Goal: Ask a question

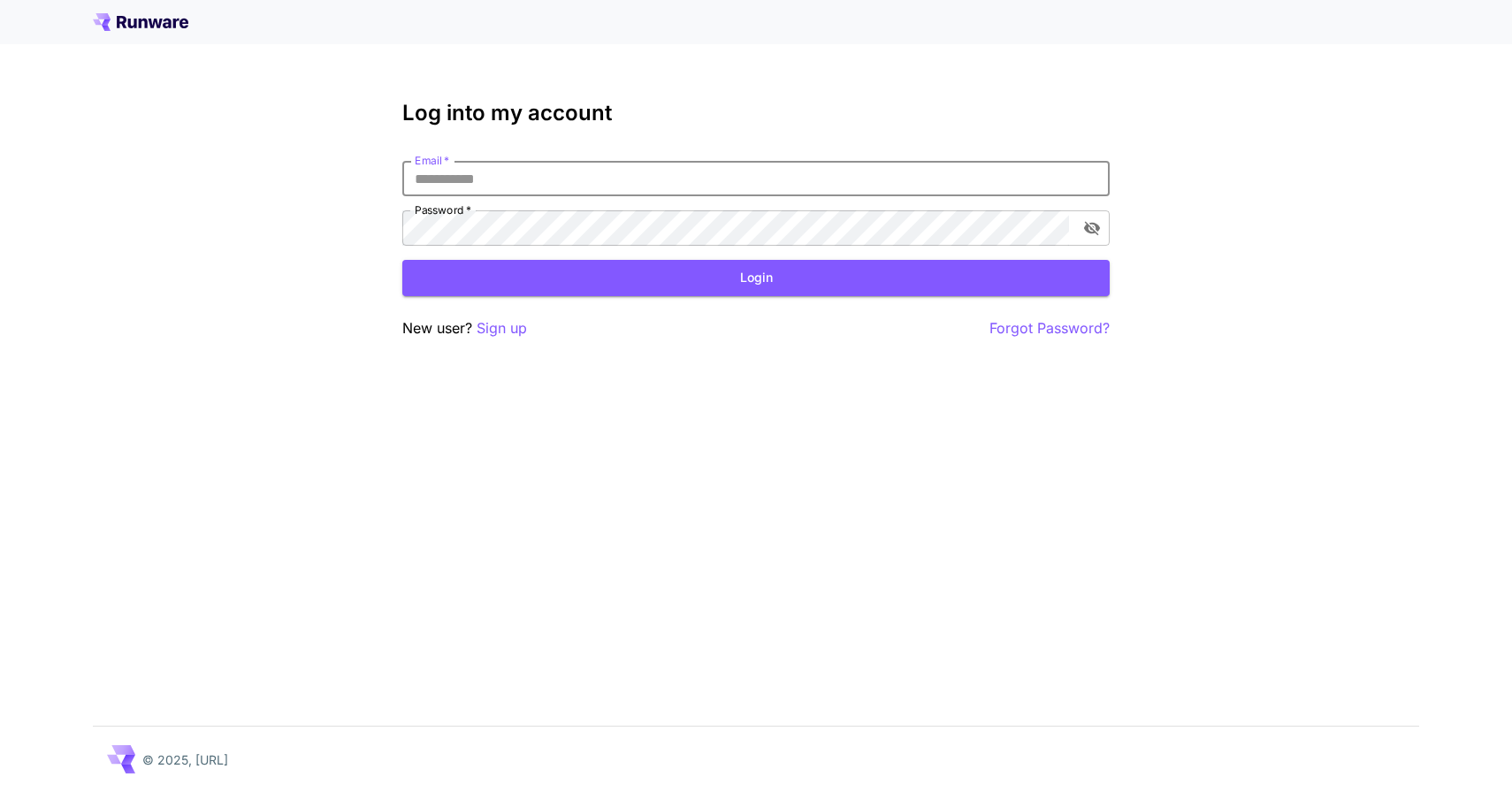
click at [686, 161] on input "Email   *" at bounding box center [756, 179] width 707 height 35
type input "**********"
click at [776, 272] on button "Login" at bounding box center [756, 278] width 707 height 36
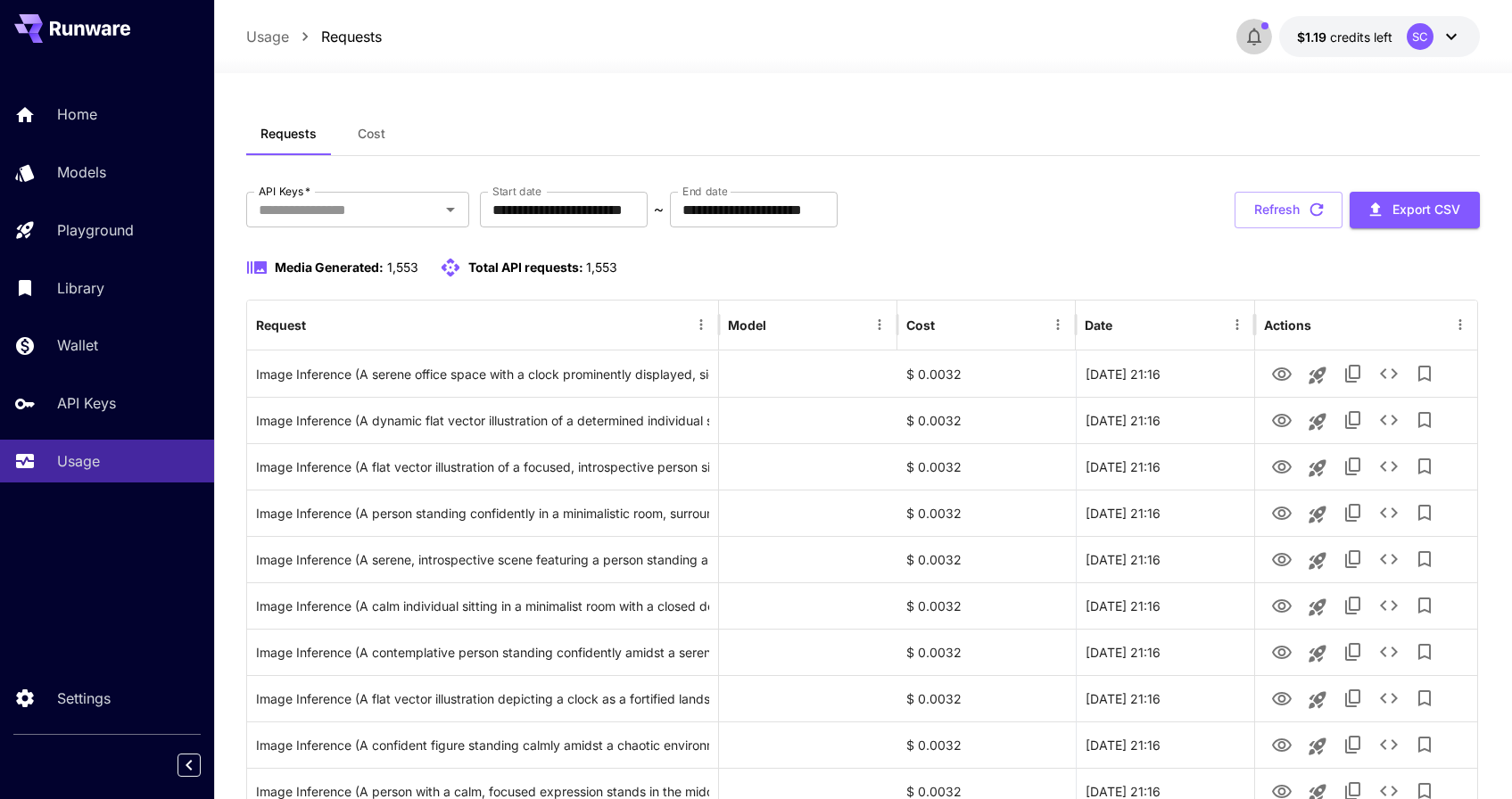
click at [1264, 33] on icon "button" at bounding box center [1253, 36] width 22 height 22
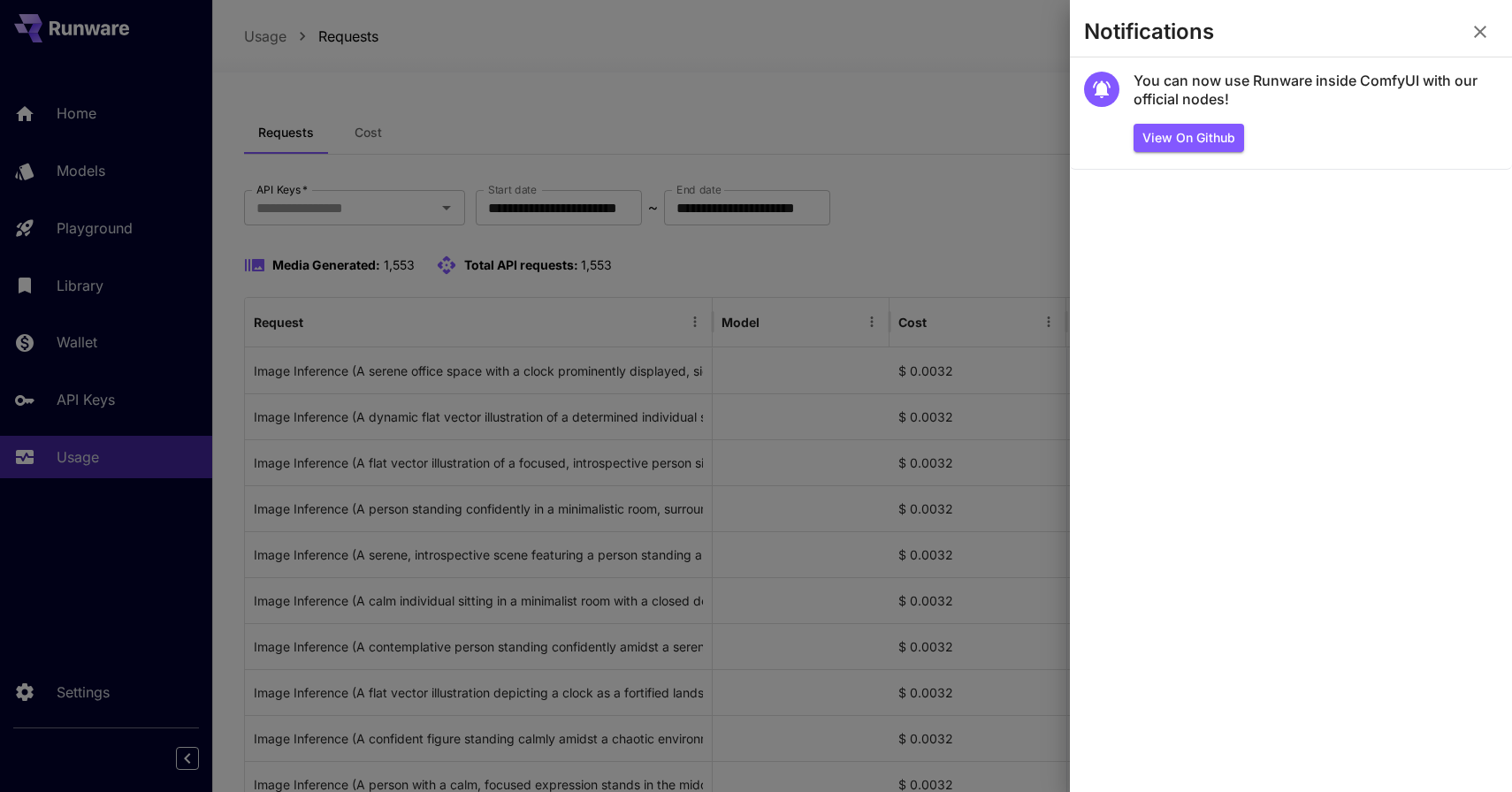
click at [964, 113] on div at bounding box center [756, 396] width 1512 height 792
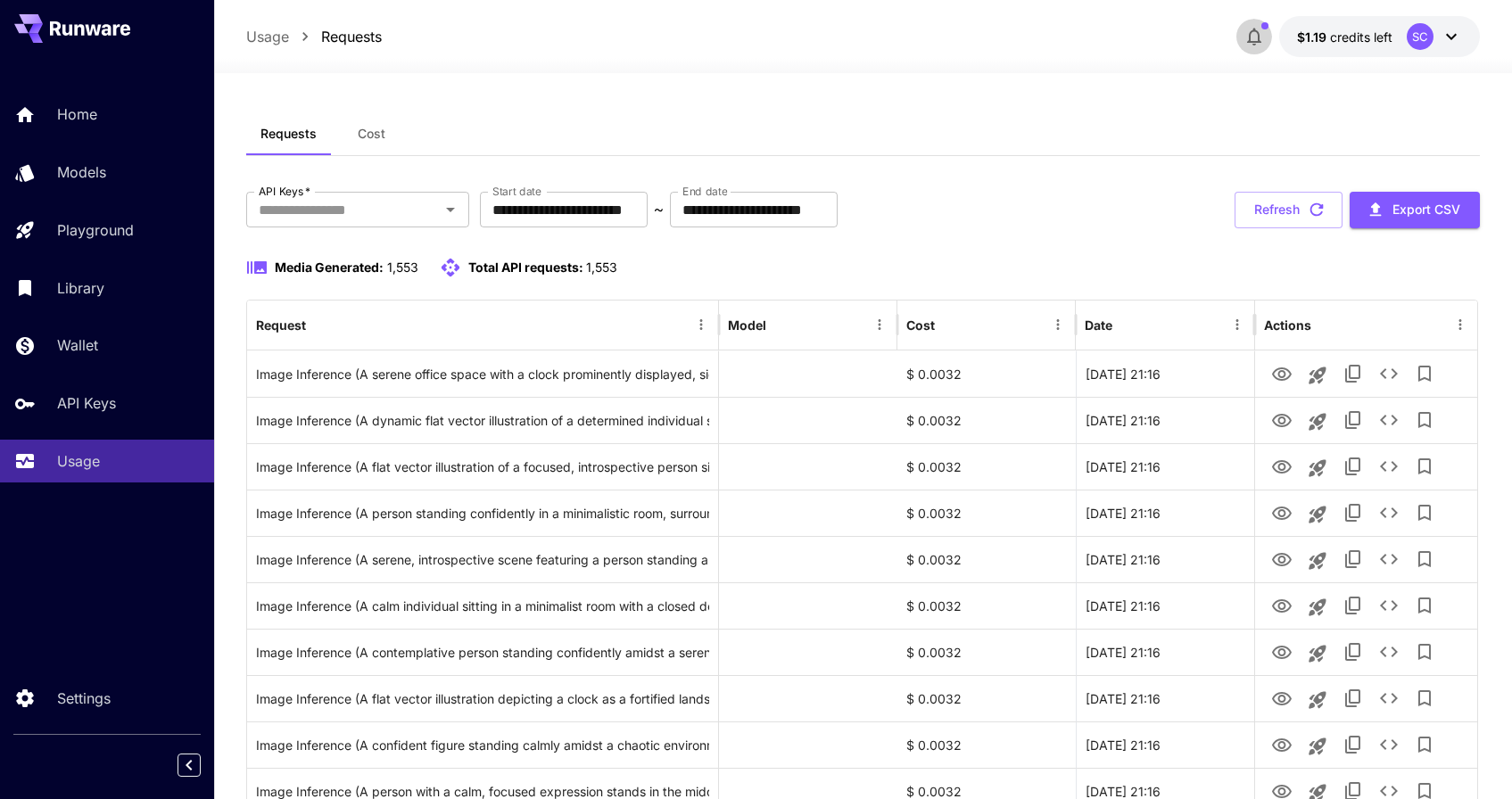
click at [1261, 35] on icon "button" at bounding box center [1253, 36] width 22 height 22
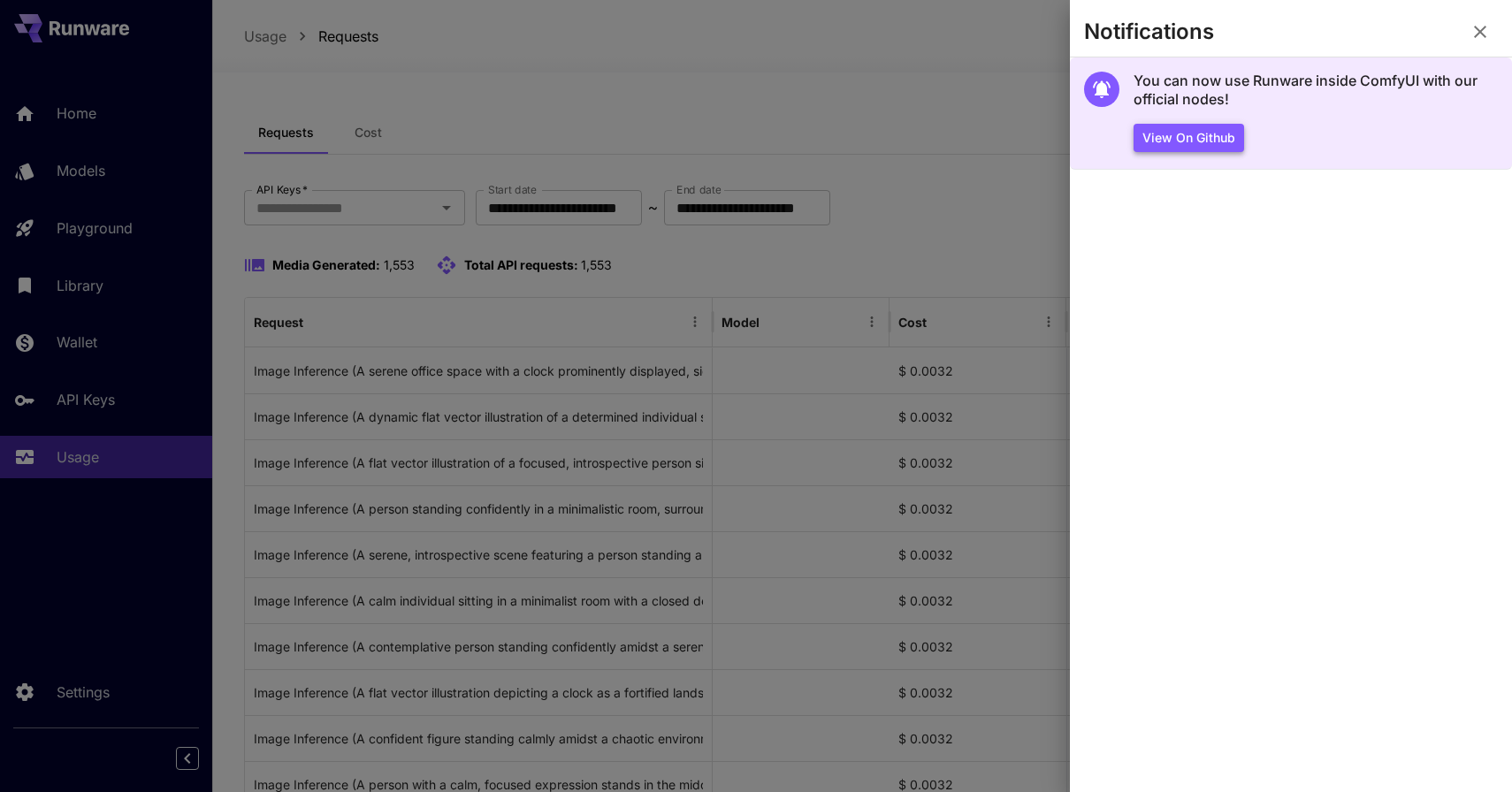
click at [1199, 125] on button "View on Github" at bounding box center [1188, 138] width 110 height 29
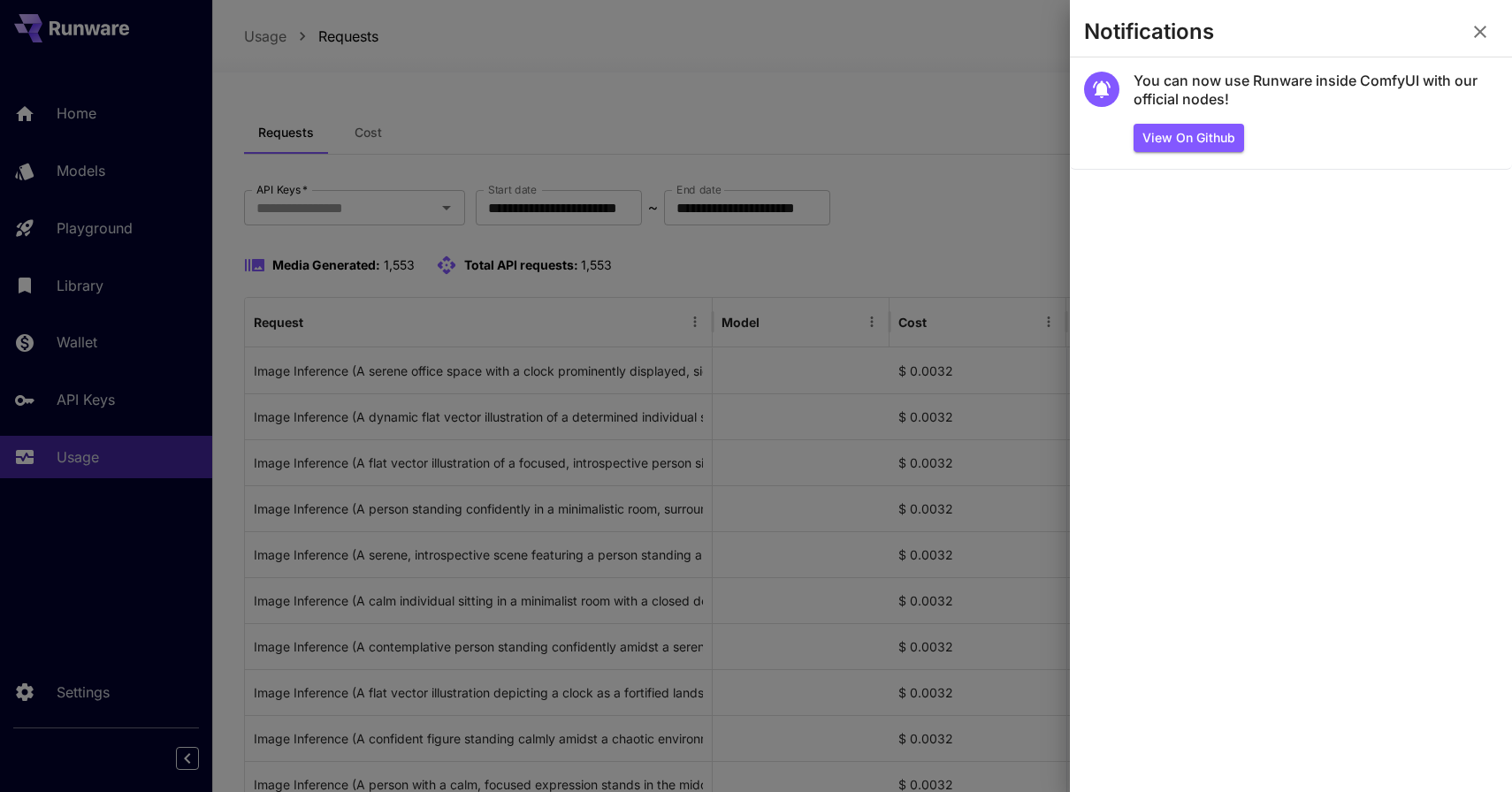
click at [977, 71] on div at bounding box center [756, 396] width 1512 height 792
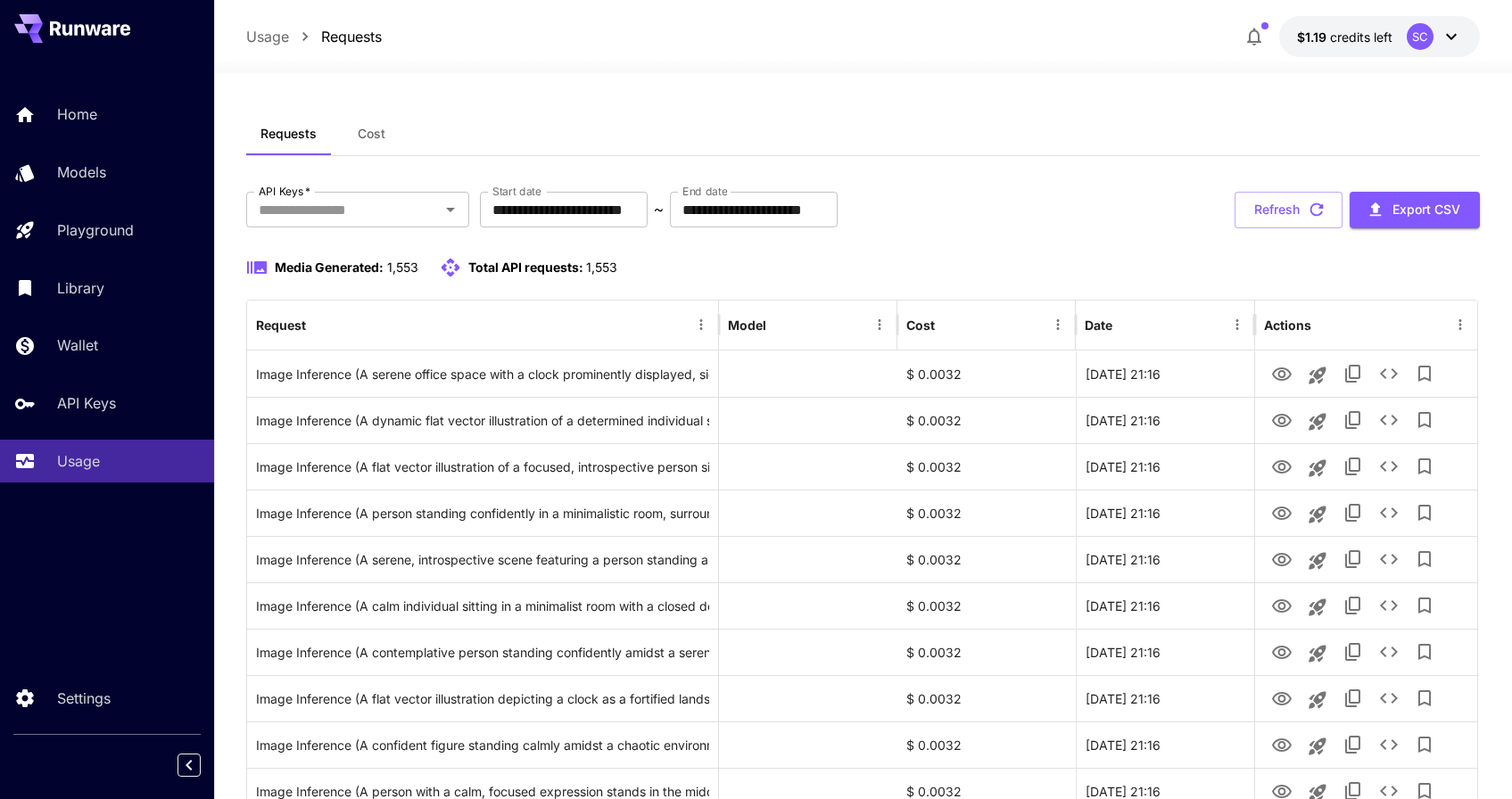
click at [1456, 35] on icon at bounding box center [1451, 36] width 22 height 22
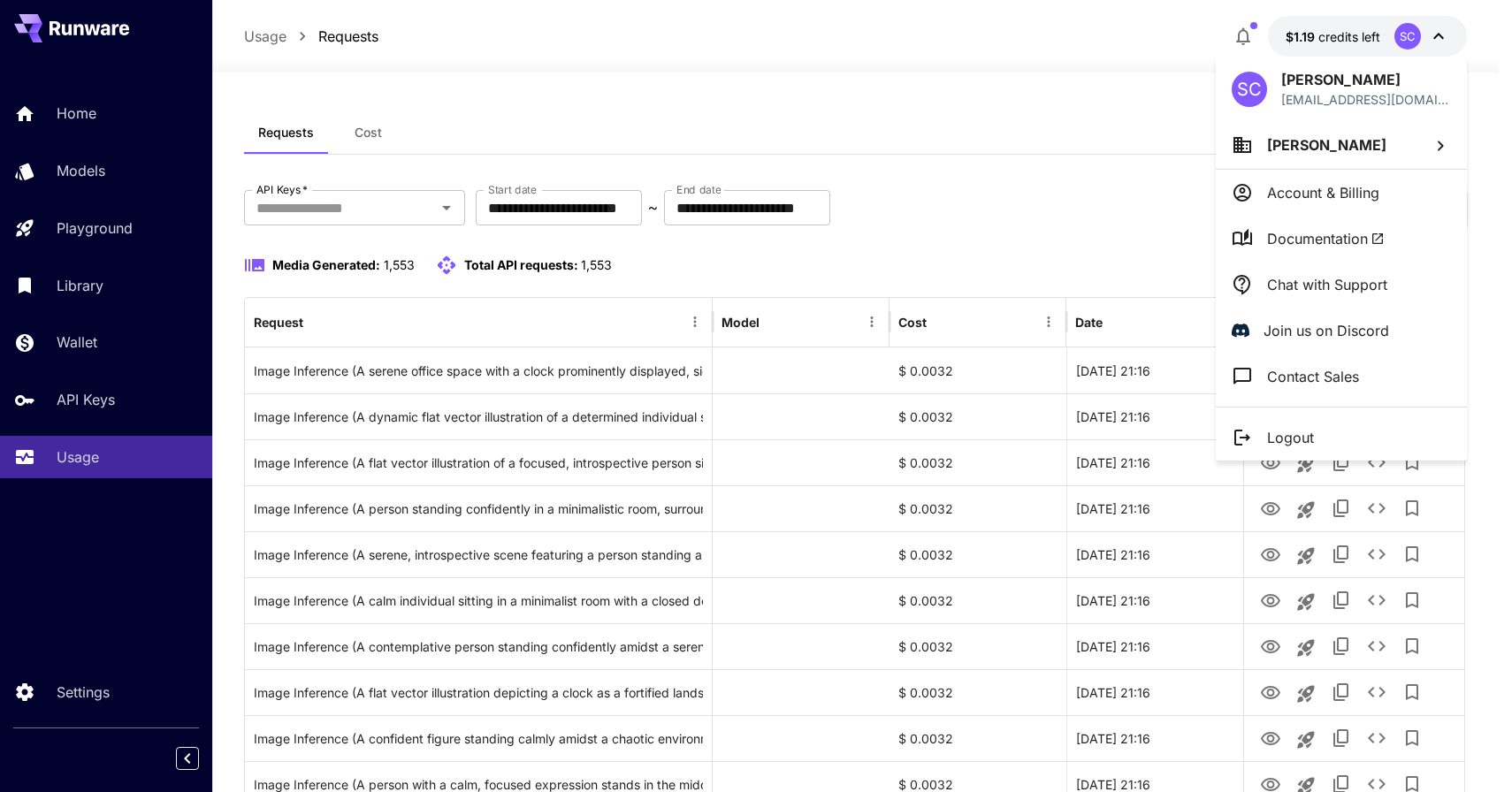
click at [1327, 285] on p "Chat with Support" at bounding box center [1326, 285] width 120 height 21
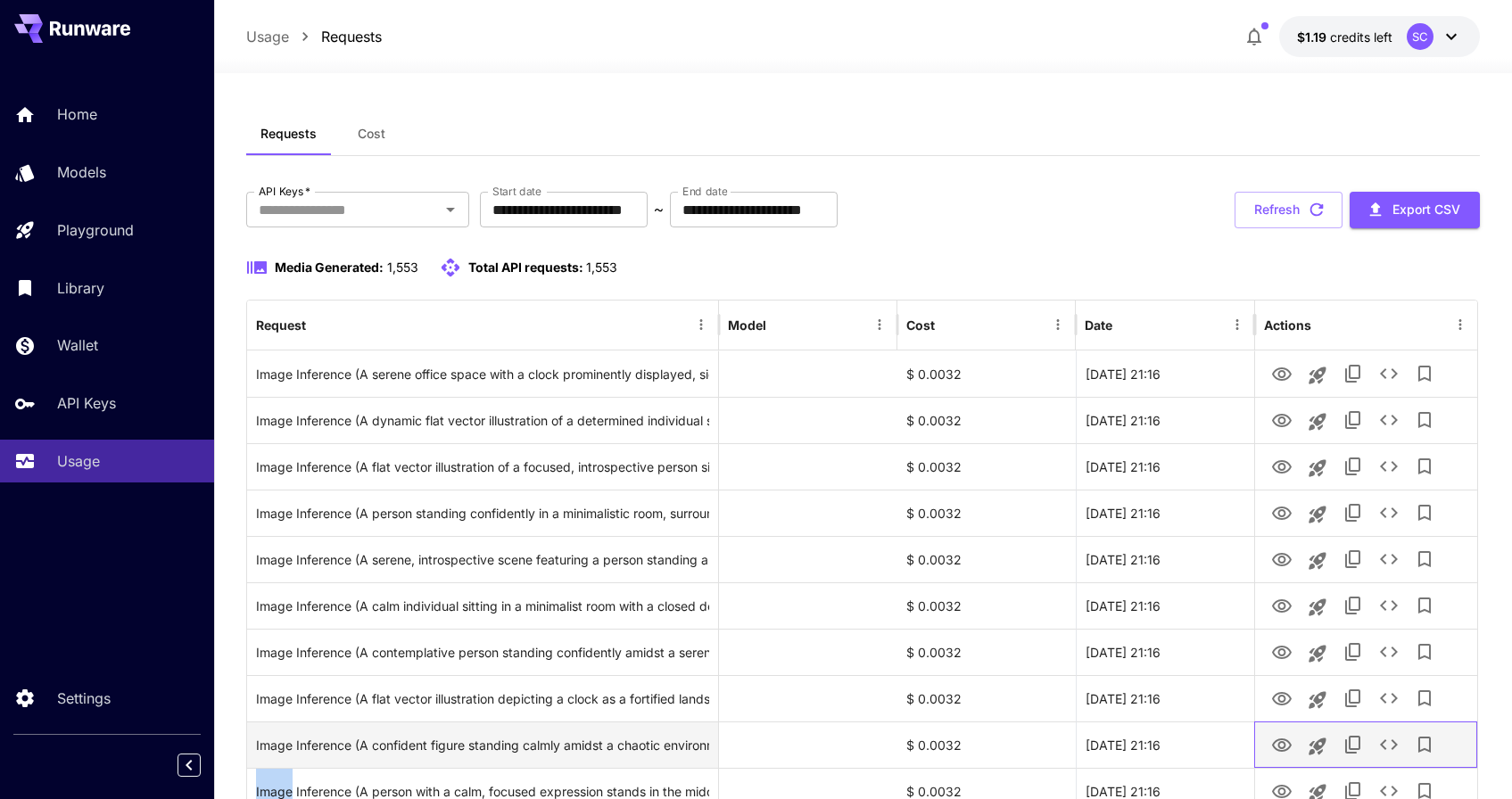
click at [1463, 755] on div at bounding box center [1365, 745] width 204 height 45
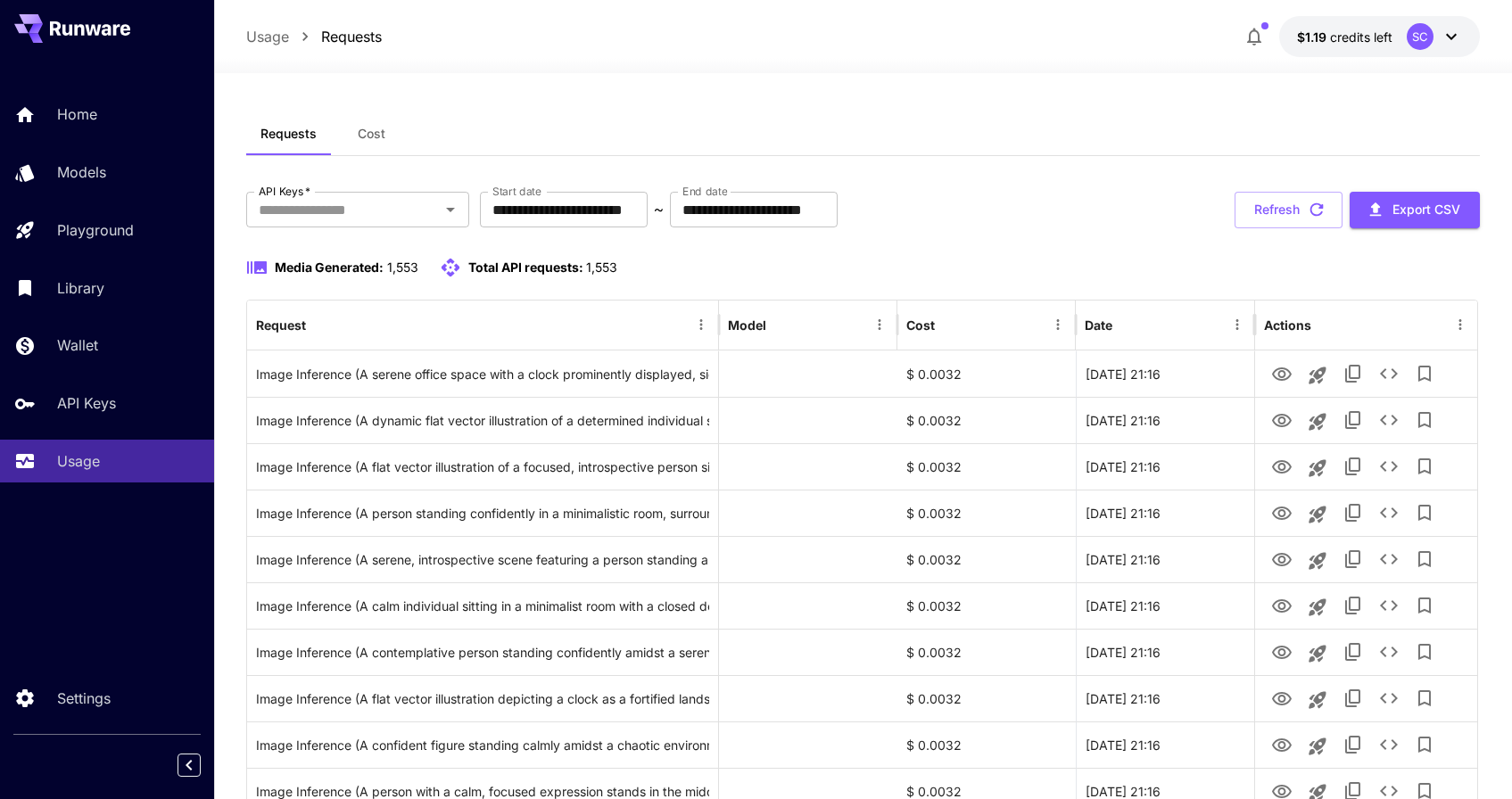
click at [1098, 201] on div "**********" at bounding box center [863, 210] width 1233 height 37
